Goal: Find specific page/section: Find specific page/section

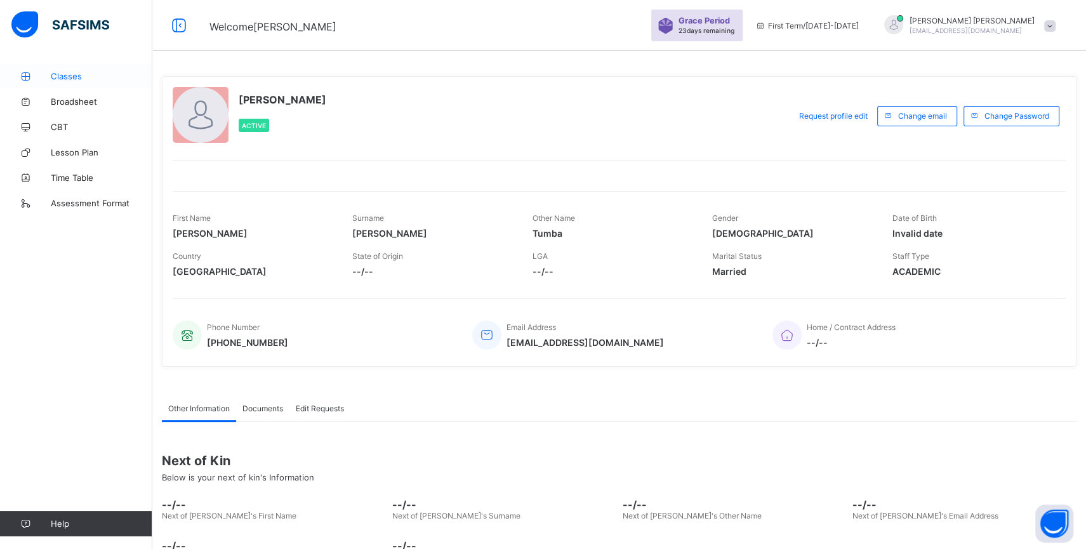
click at [61, 71] on link "Classes" at bounding box center [76, 75] width 152 height 25
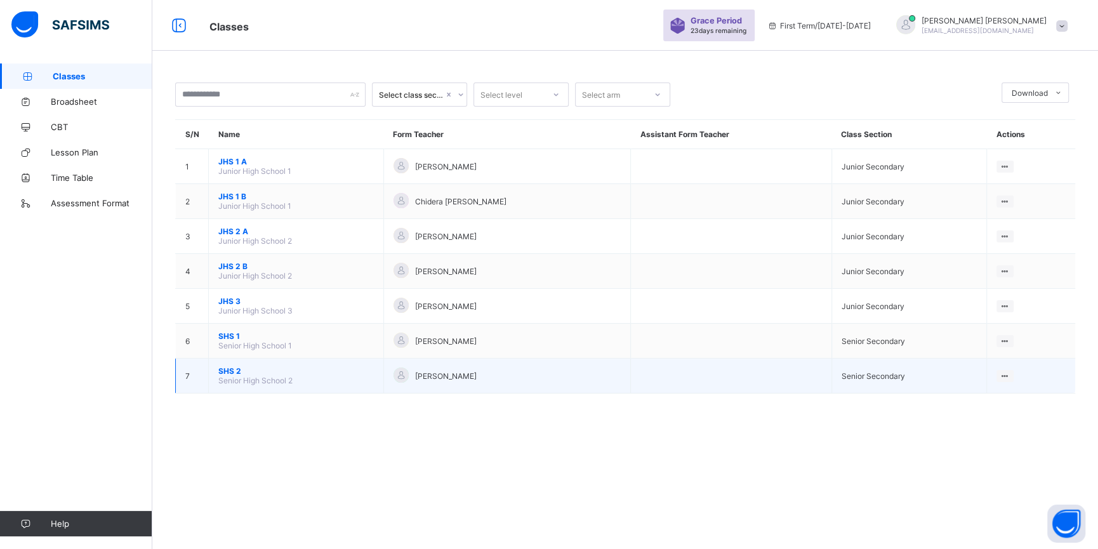
click at [231, 376] on span "SHS 2" at bounding box center [295, 371] width 155 height 10
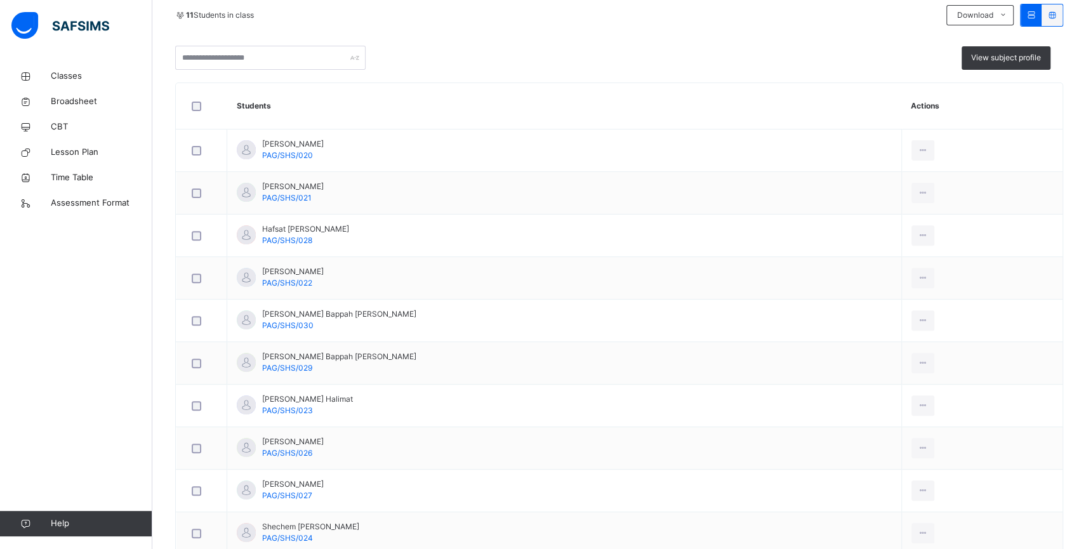
scroll to position [269, 0]
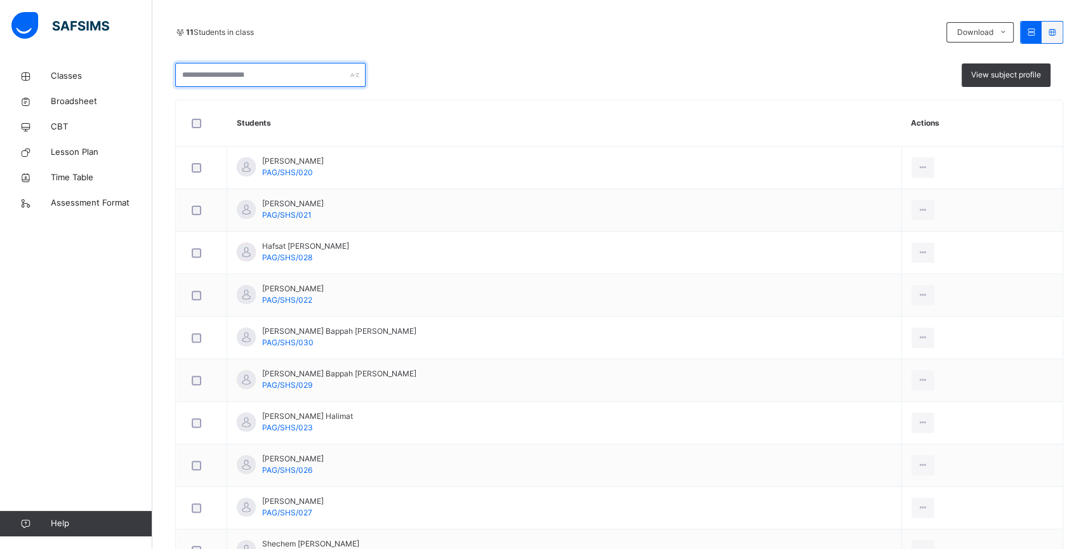
click at [270, 81] on input "text" at bounding box center [270, 75] width 190 height 24
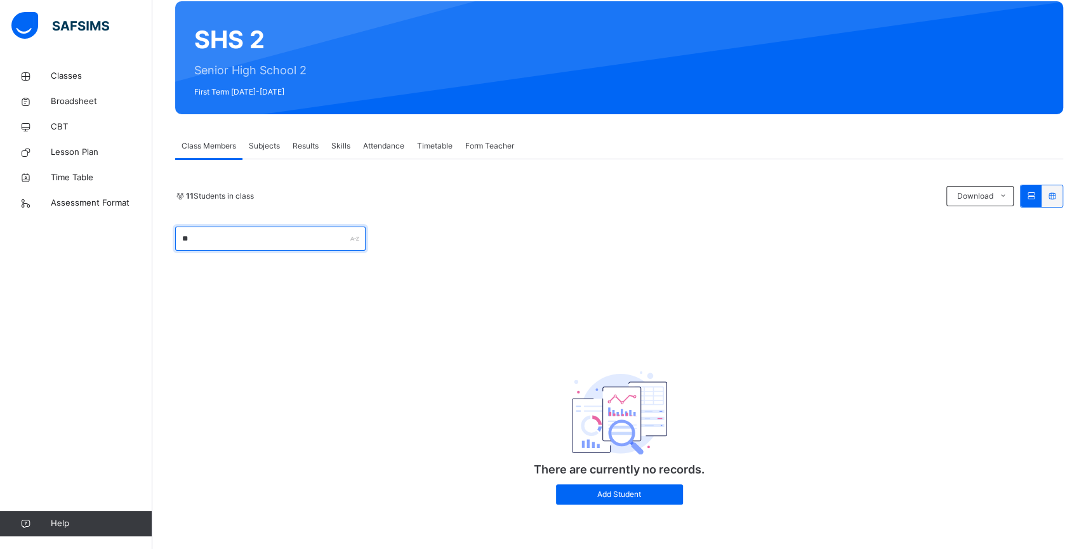
scroll to position [64, 0]
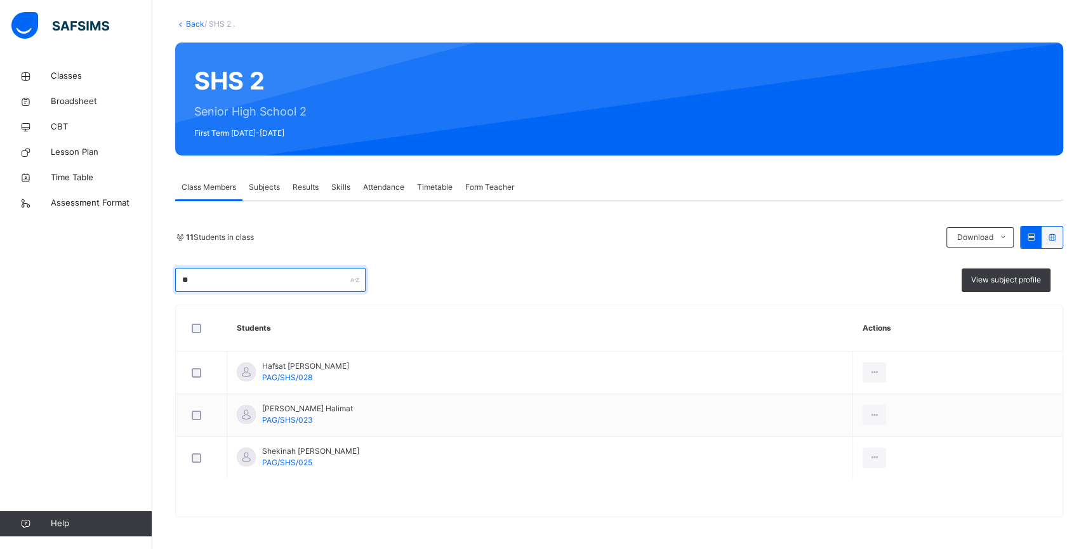
type input "*"
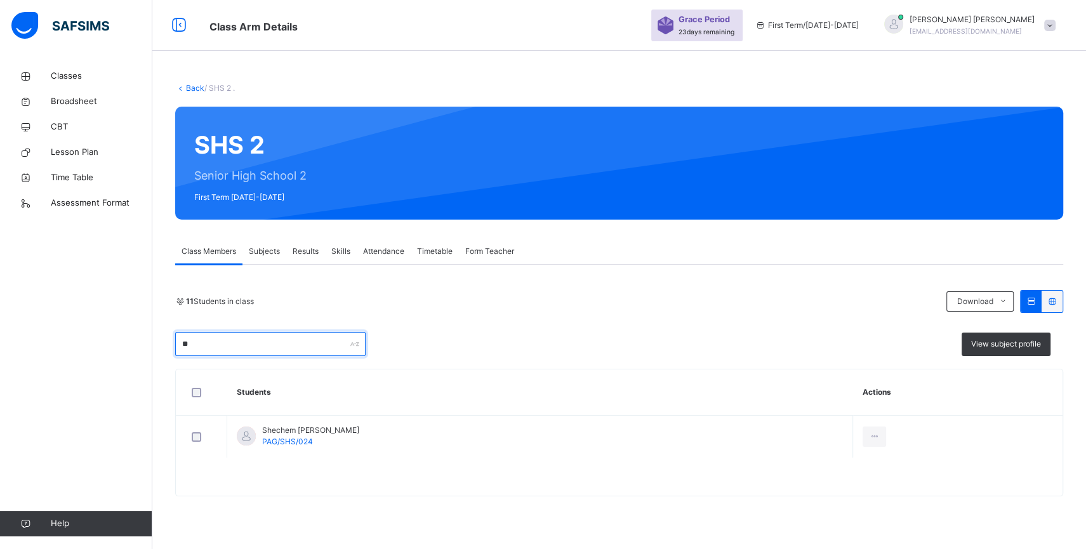
scroll to position [0, 0]
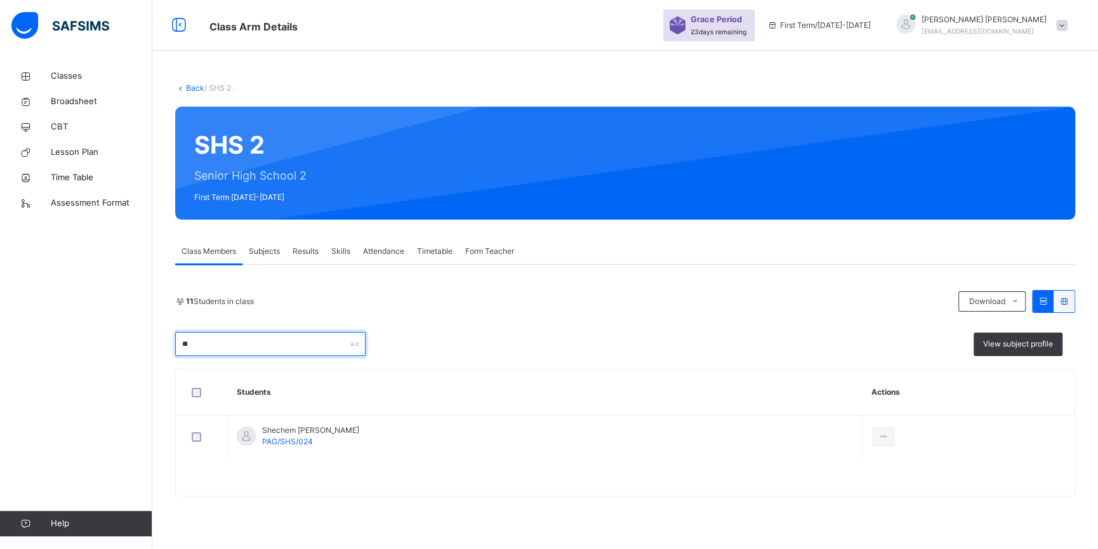
type input "*"
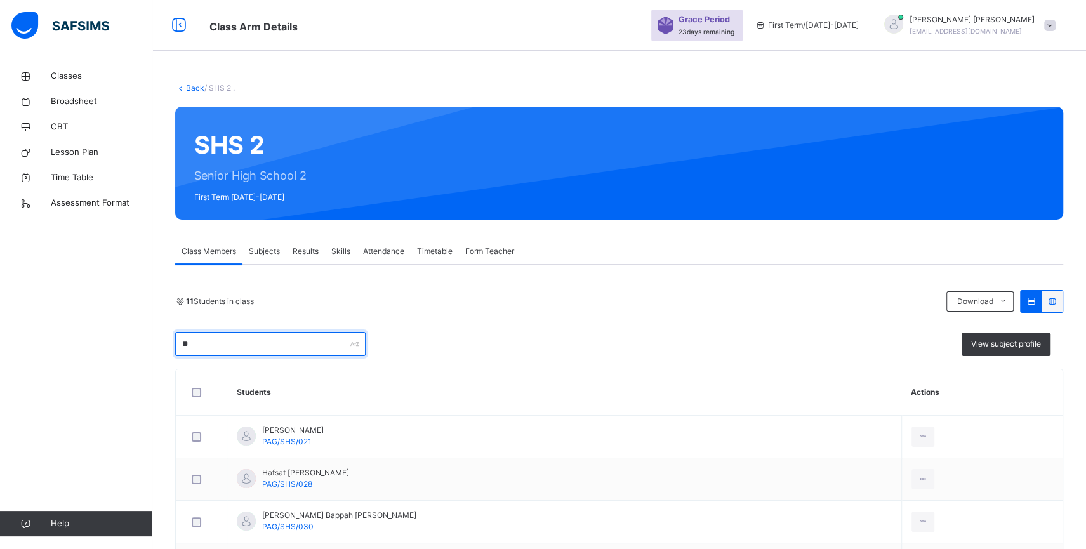
type input "*"
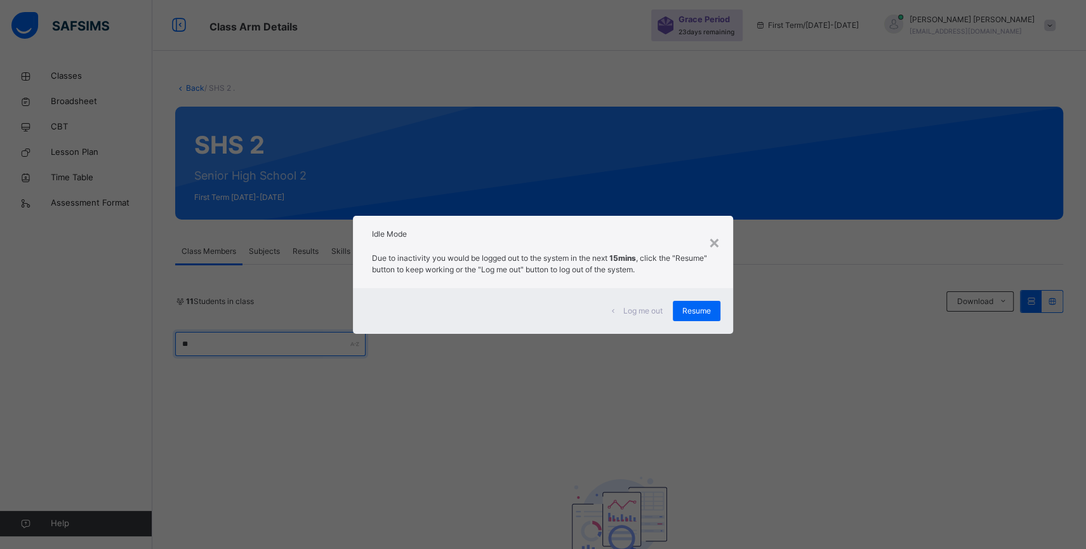
type input "**"
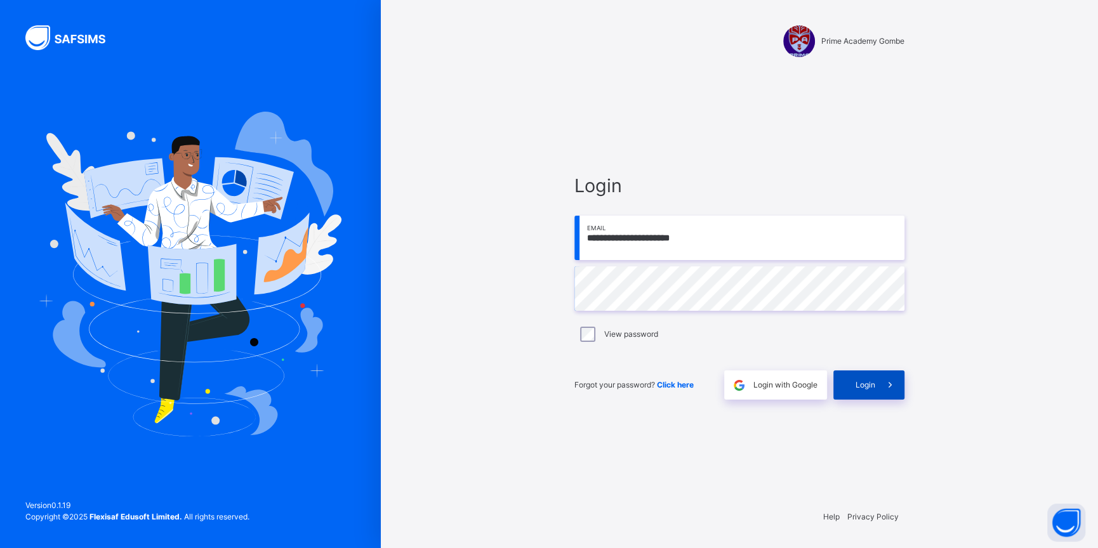
click at [868, 385] on span "Login" at bounding box center [865, 385] width 20 height 11
